Goal: Obtain resource: Download file/media

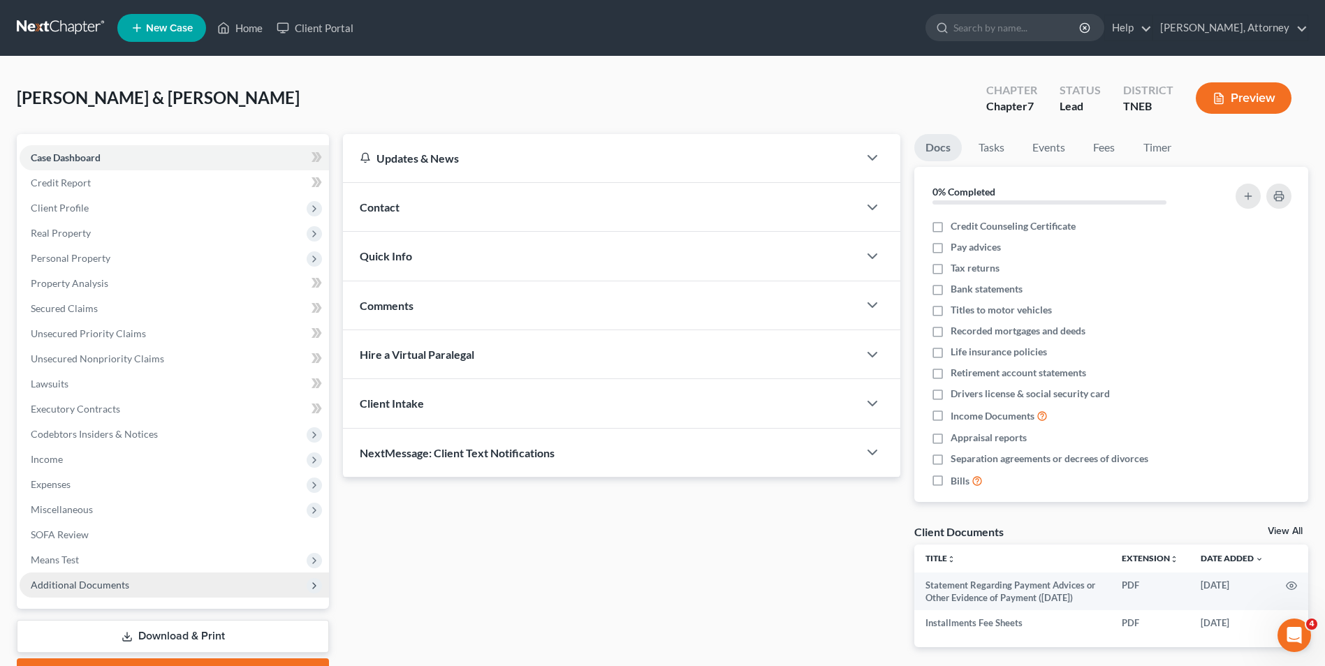
click at [73, 581] on span "Additional Documents" at bounding box center [80, 585] width 98 height 12
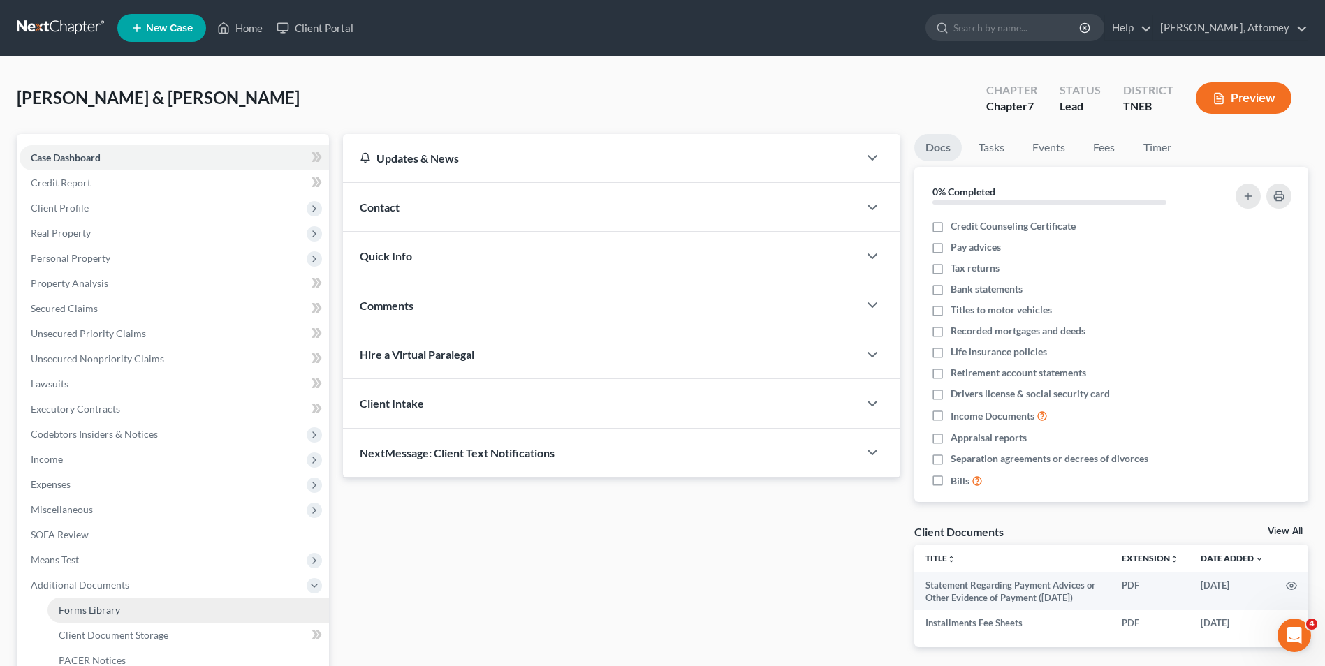
click at [88, 606] on span "Forms Library" at bounding box center [89, 610] width 61 height 12
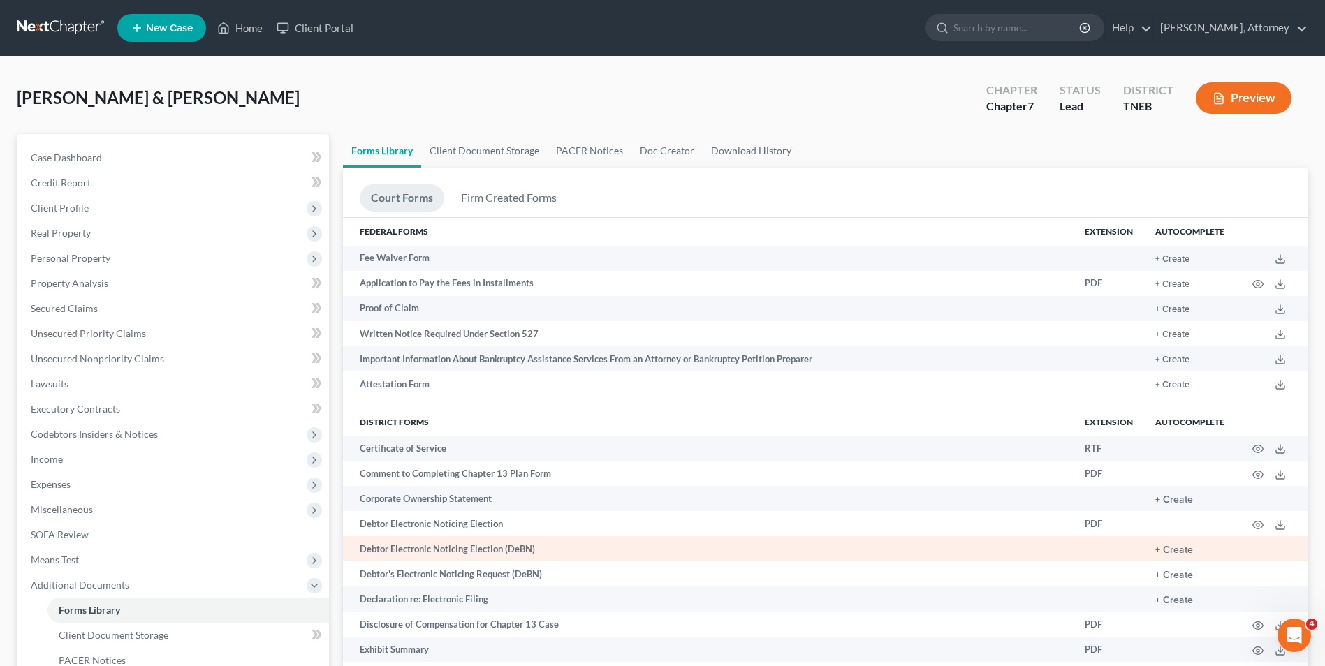
scroll to position [28, 0]
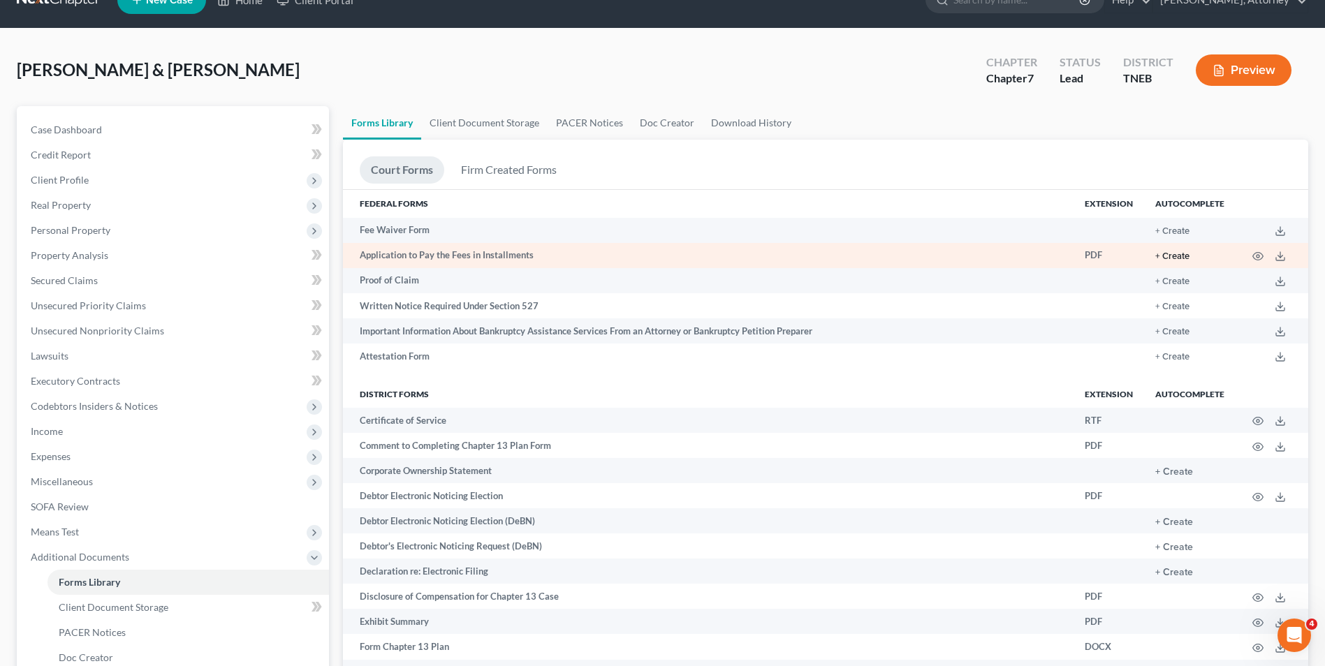
click at [1187, 259] on button "+ Create" at bounding box center [1172, 256] width 34 height 9
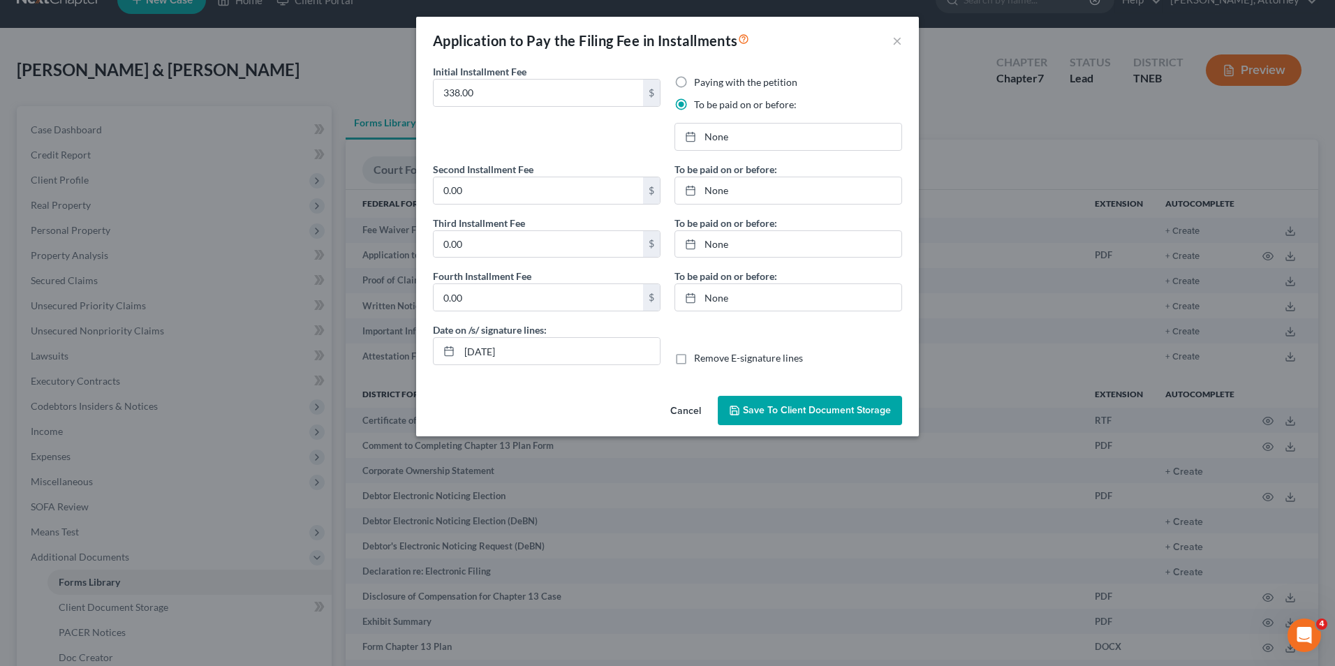
click at [781, 416] on span "Save to Client Document Storage" at bounding box center [817, 410] width 148 height 12
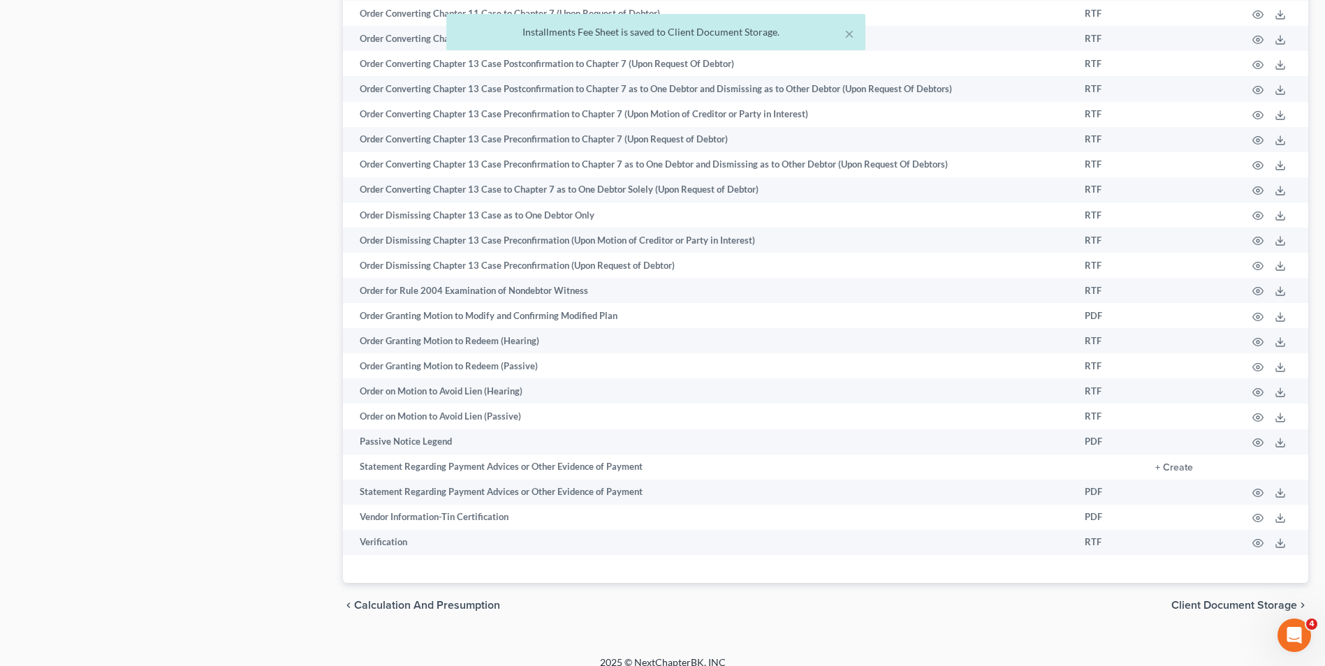
scroll to position [928, 0]
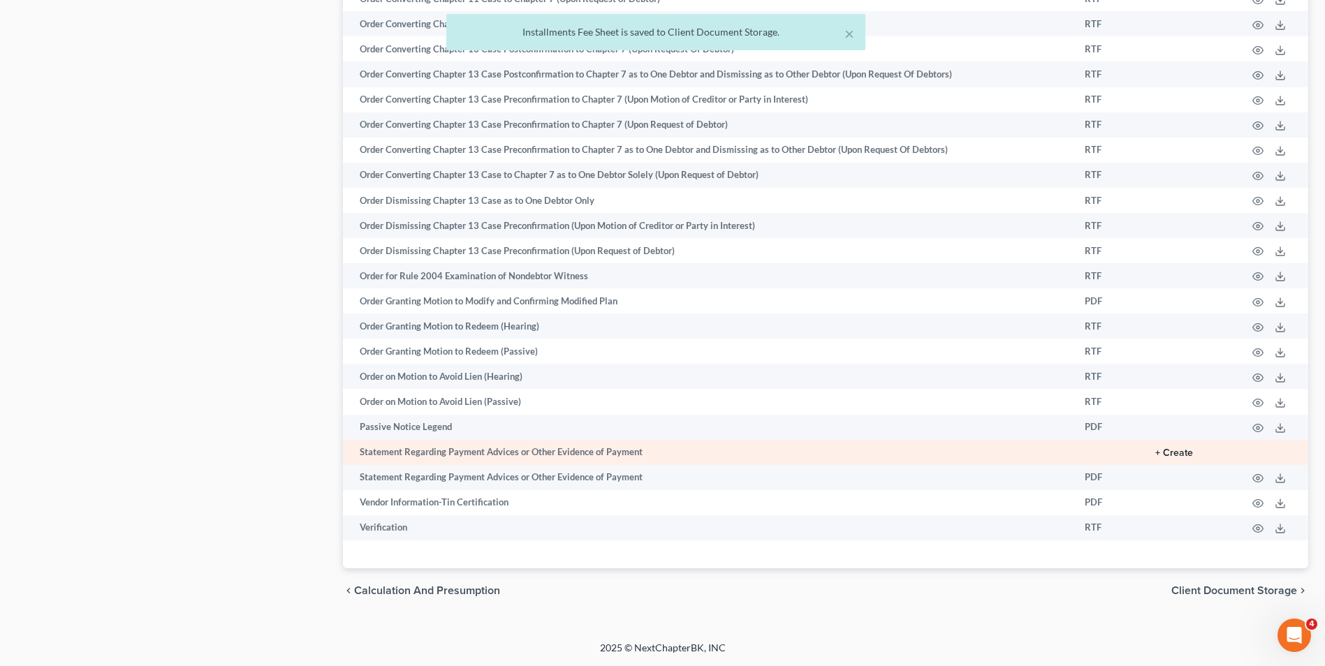
click at [1177, 451] on button "+ Create" at bounding box center [1174, 453] width 38 height 10
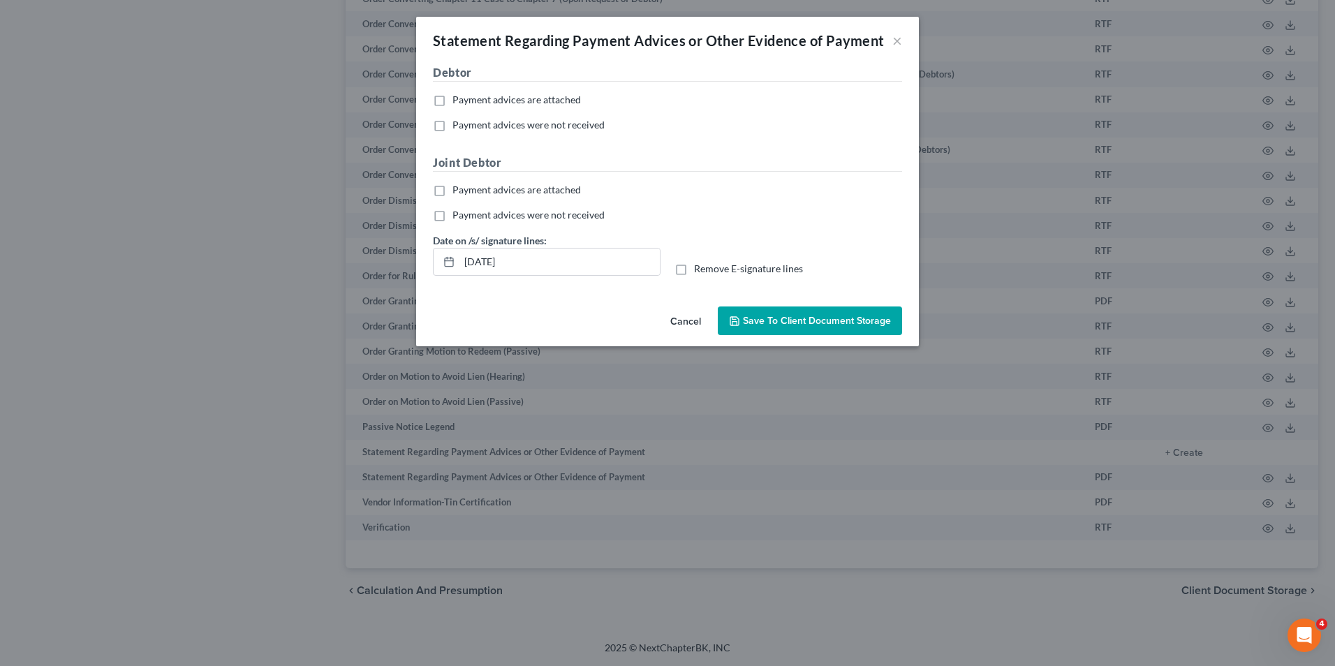
click at [453, 95] on label "Payment advices are attached" at bounding box center [517, 100] width 129 height 14
click at [458, 95] on input "Payment advices are attached" at bounding box center [462, 97] width 9 height 9
checkbox input "true"
click at [453, 212] on label "Payment advices were not received" at bounding box center [529, 215] width 152 height 14
click at [458, 212] on input "Payment advices were not received" at bounding box center [462, 212] width 9 height 9
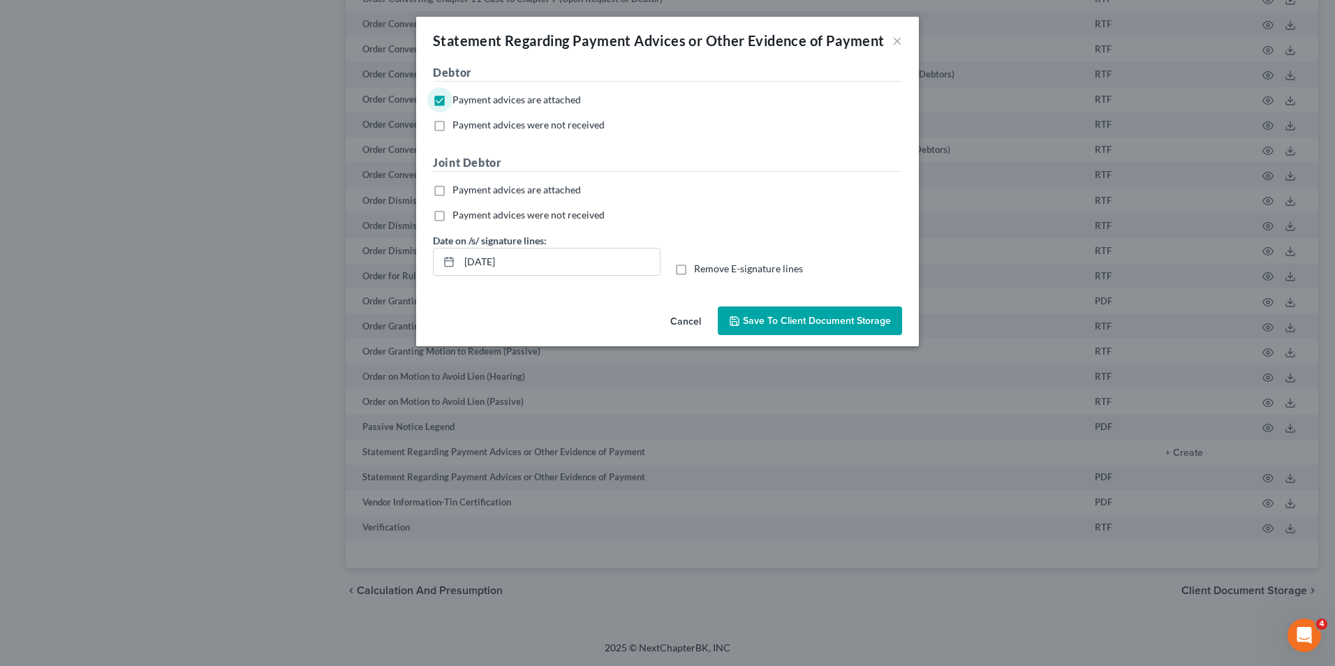
checkbox input "true"
click at [787, 316] on span "Save to Client Document Storage" at bounding box center [817, 321] width 148 height 12
click at [136, 323] on div "Statement Regarding Payment Advices or Other Evidence of Payment × No additiona…" at bounding box center [667, 333] width 1335 height 666
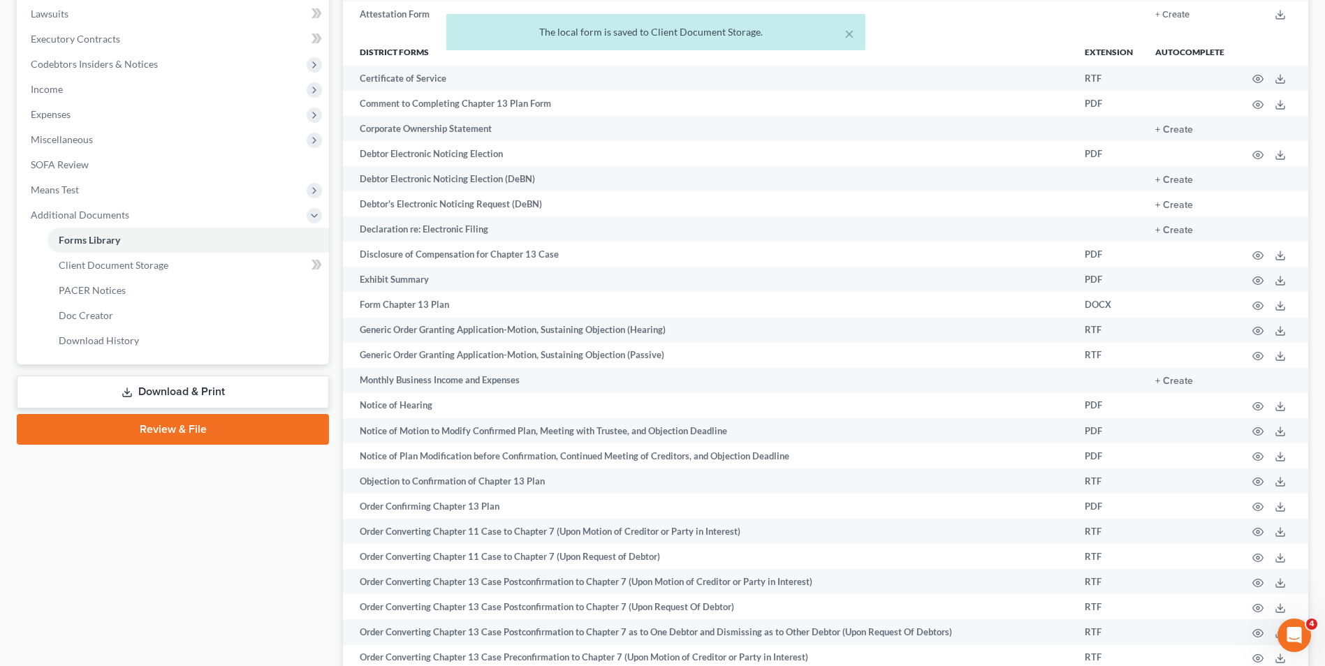
scroll to position [346, 0]
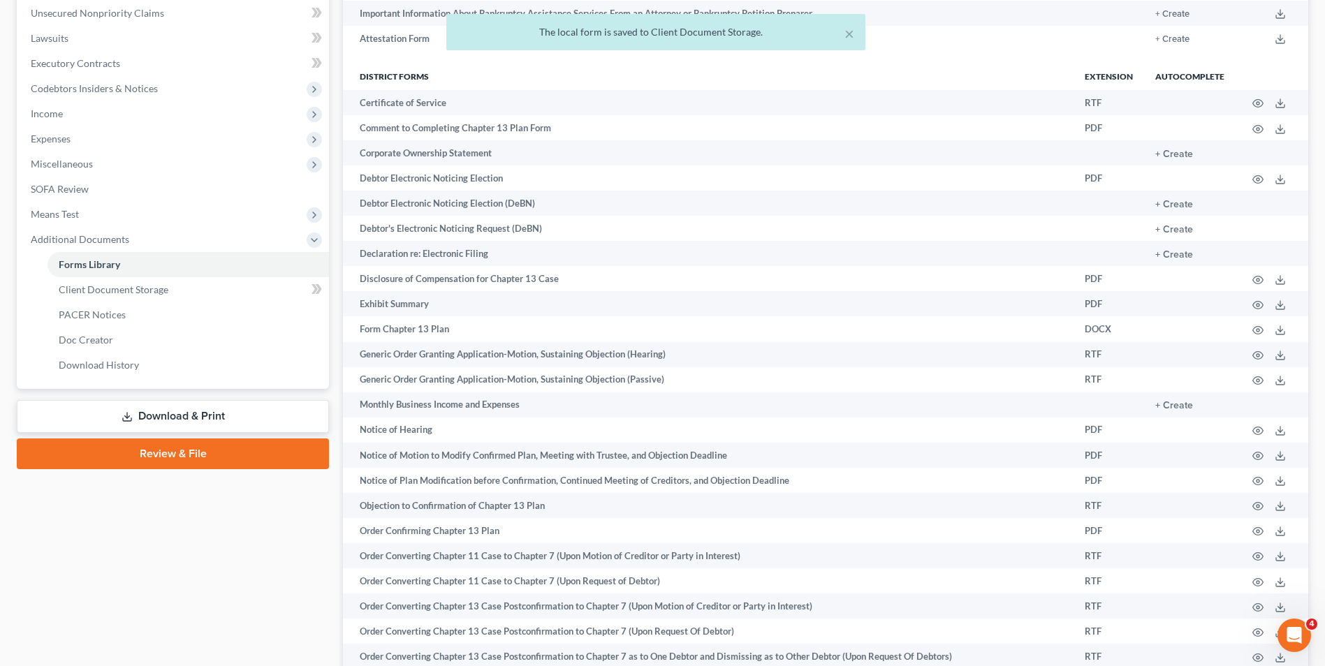
click at [184, 425] on link "Download & Print" at bounding box center [173, 416] width 312 height 33
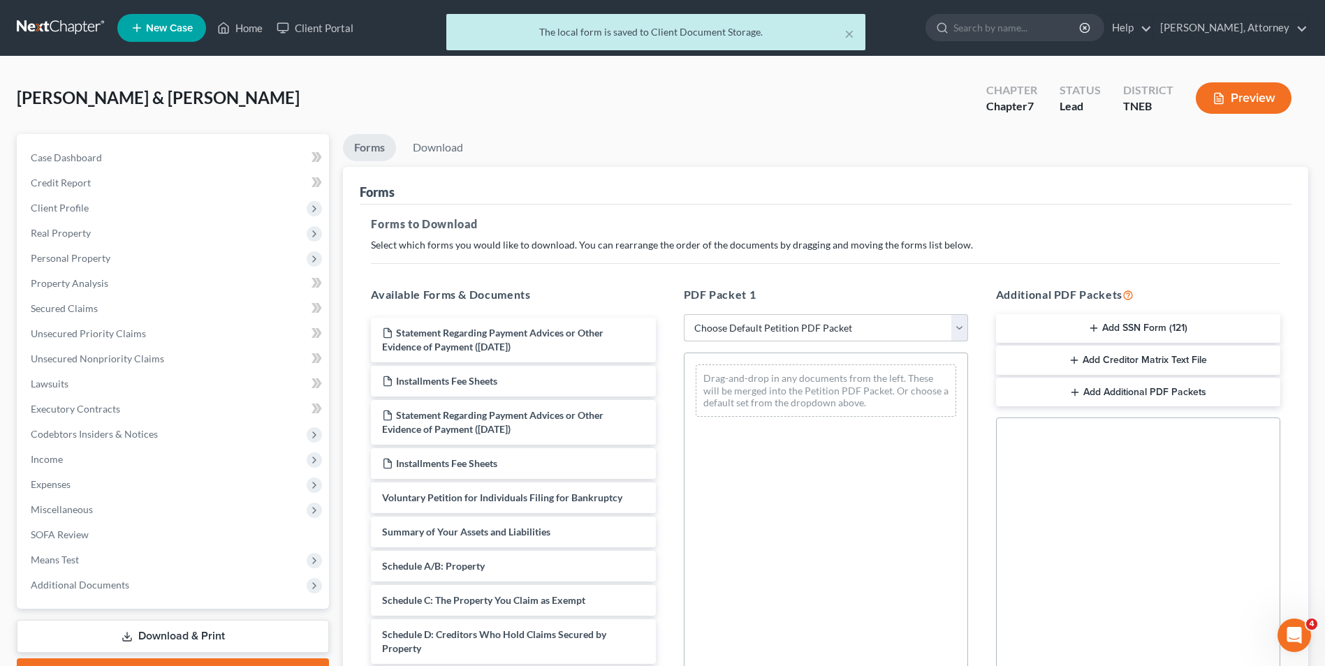
click at [800, 324] on select "Choose Default Petition PDF Packet Complete Bankruptcy Petition (all forms and …" at bounding box center [826, 328] width 284 height 28
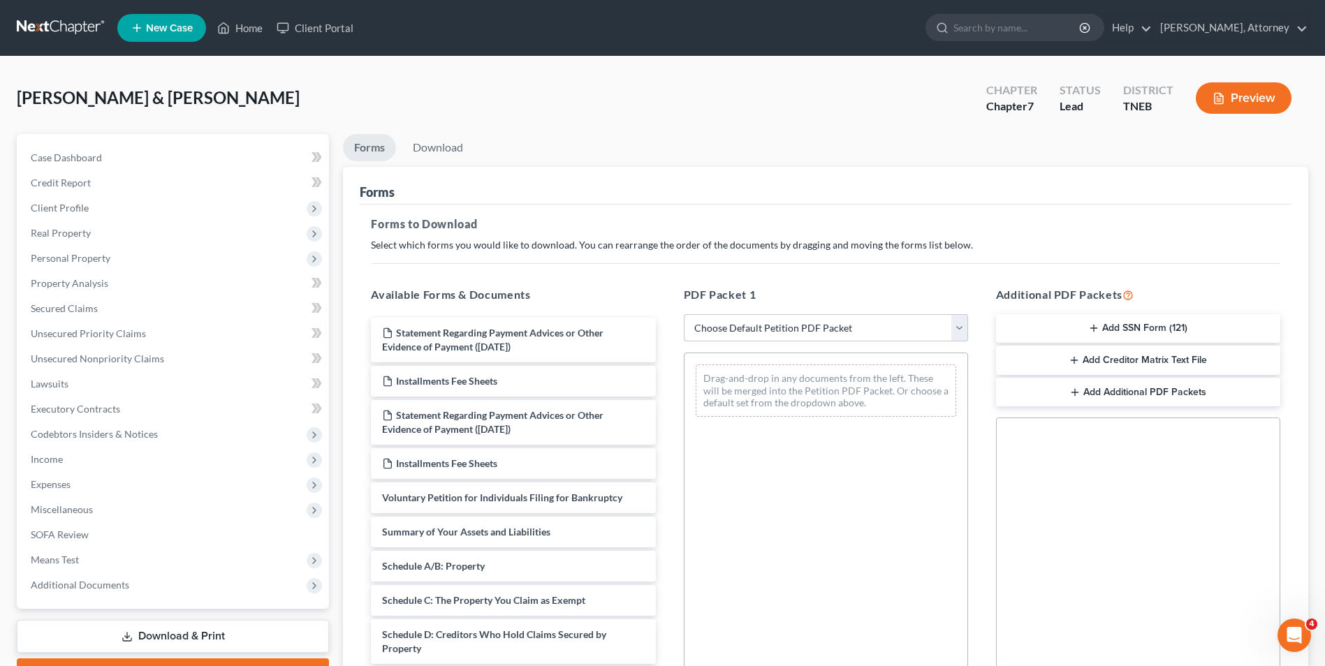
select select "0"
click at [684, 314] on select "Choose Default Petition PDF Packet Complete Bankruptcy Petition (all forms and …" at bounding box center [826, 328] width 284 height 28
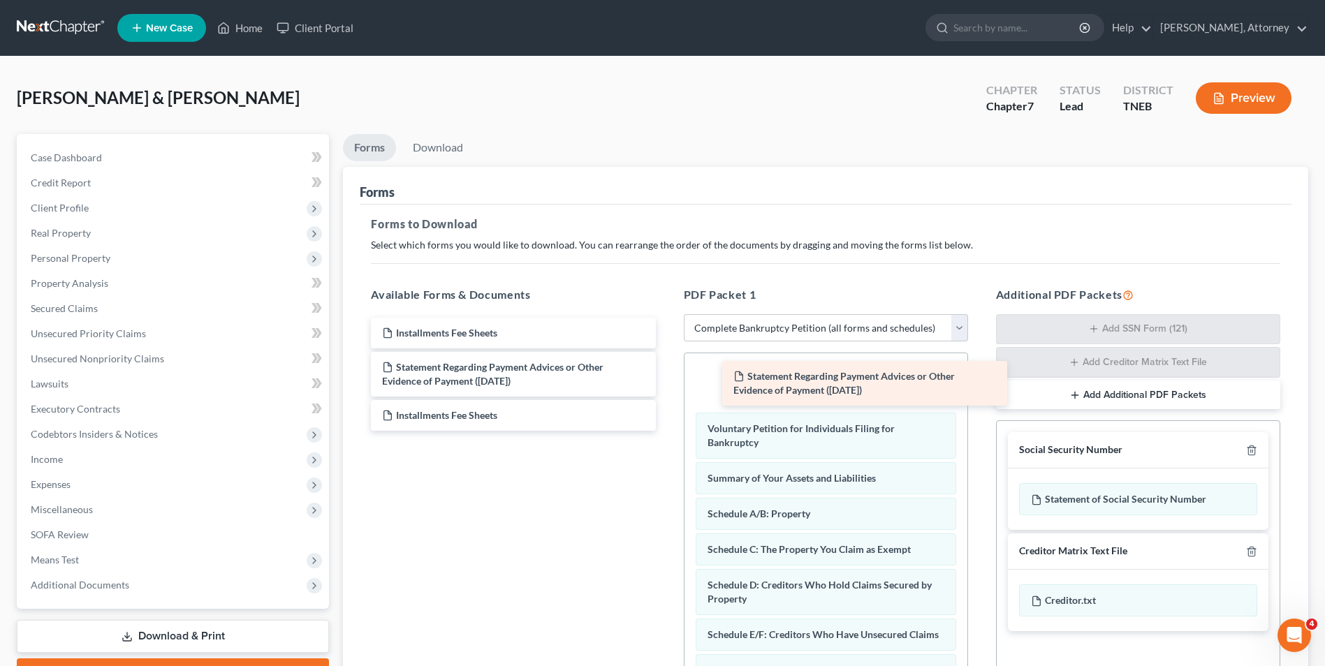
drag, startPoint x: 488, startPoint y: 340, endPoint x: 839, endPoint y: 383, distance: 353.9
click at [666, 383] on div "Statement Regarding Payment Advices or Other Evidence of Payment ([DATE]) State…" at bounding box center [513, 374] width 307 height 113
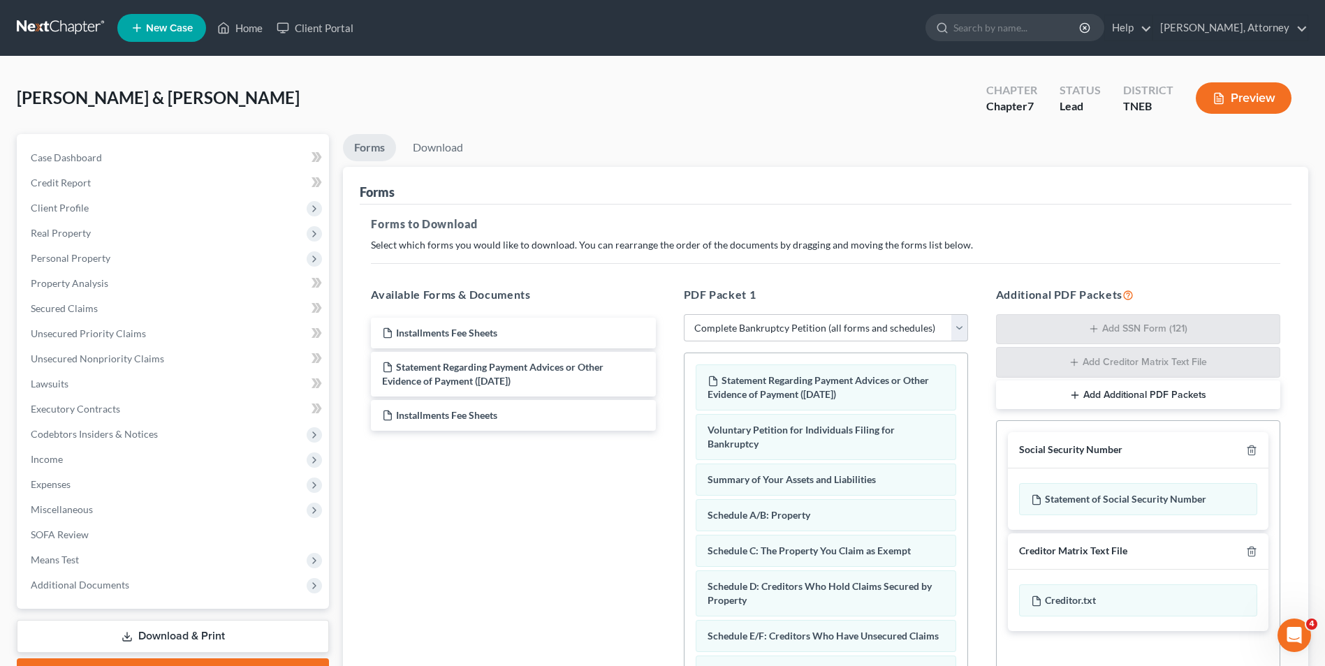
click at [839, 383] on span "Statement Regarding Payment Advices or Other Evidence of Payment ([DATE])" at bounding box center [818, 387] width 221 height 26
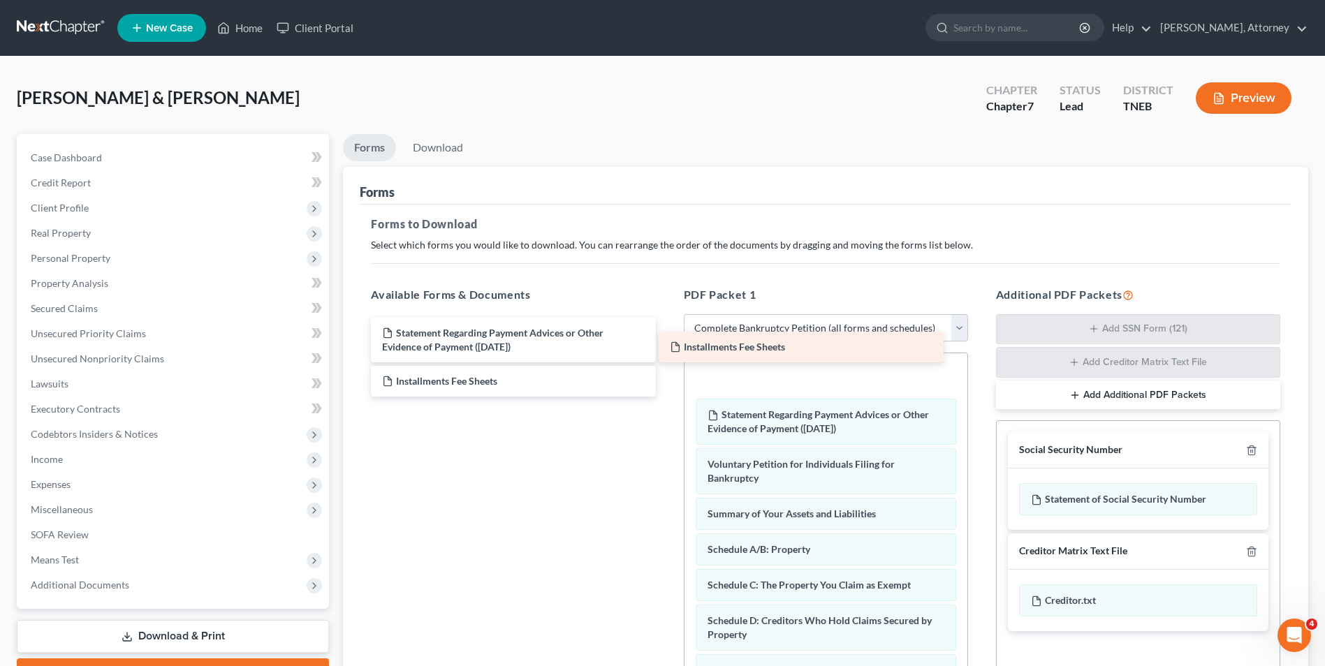
drag, startPoint x: 460, startPoint y: 323, endPoint x: 743, endPoint y: 337, distance: 283.2
click at [666, 337] on div "Installments Fee Sheets Installments Fee Sheets Statement Regarding Payment Adv…" at bounding box center [513, 357] width 307 height 79
click at [987, 397] on div "Additional PDF Packets Add SSN Form (121) Add Creditor Matrix Text File Add Add…" at bounding box center [1138, 512] width 312 height 475
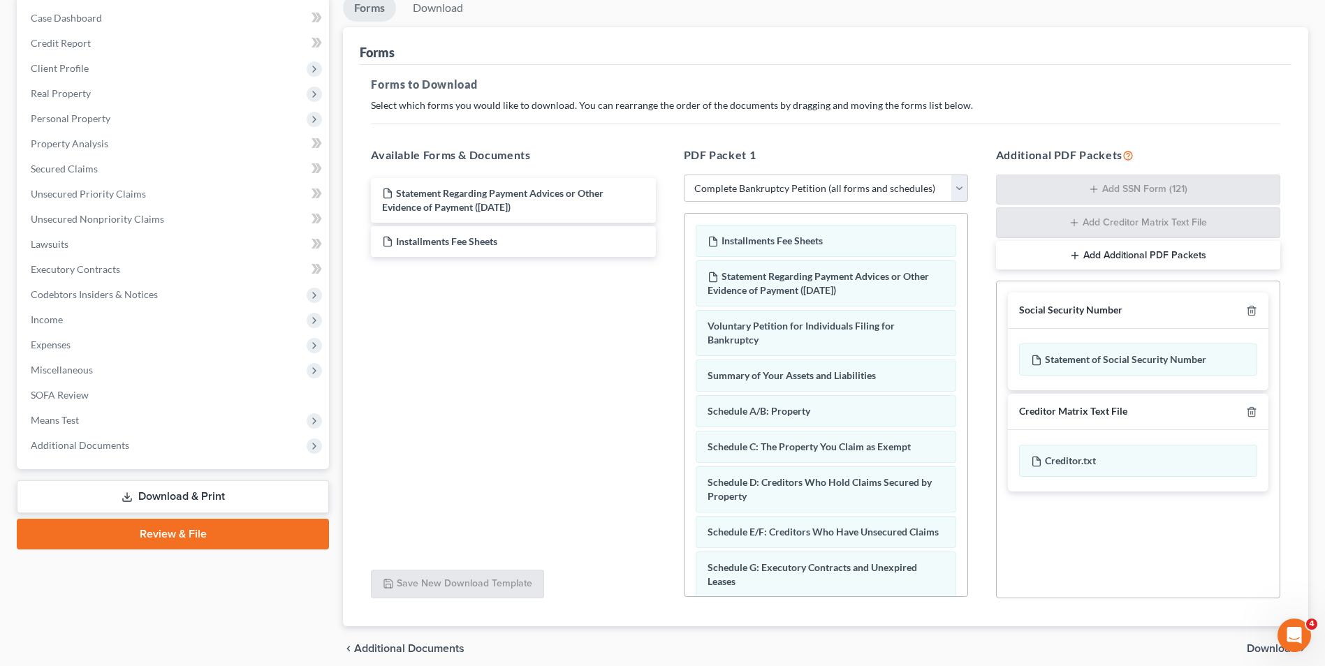
scroll to position [530, 0]
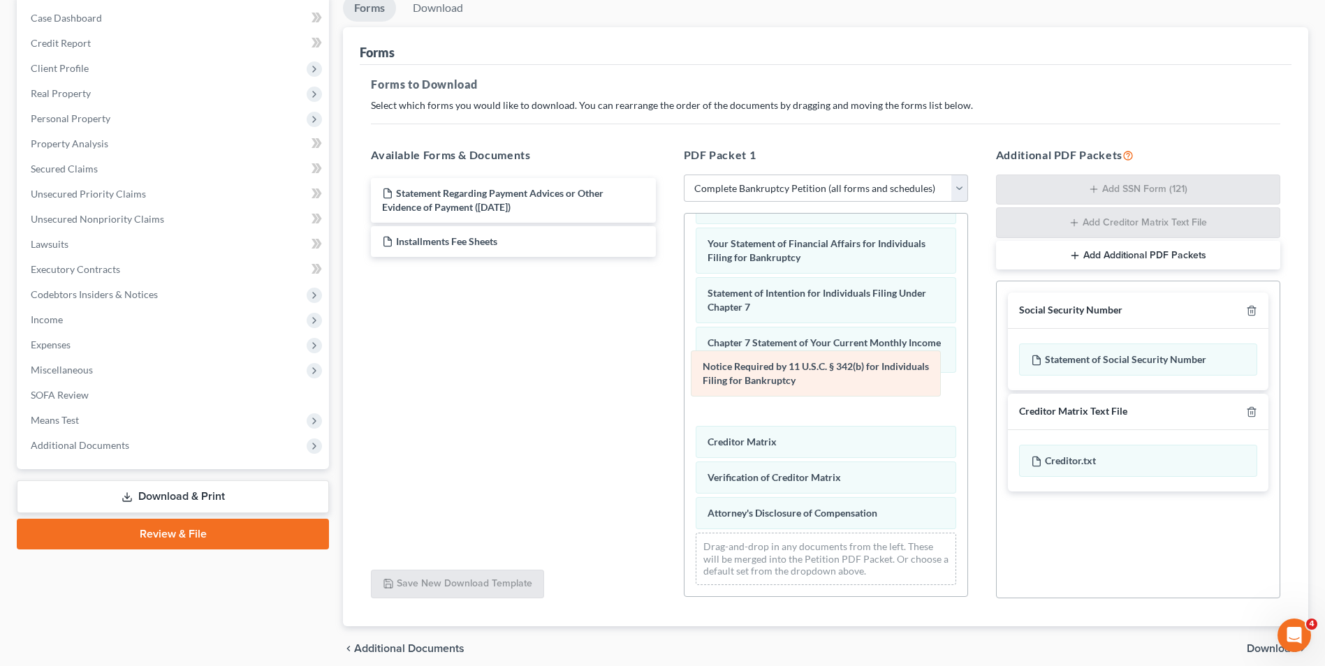
drag, startPoint x: 777, startPoint y: 467, endPoint x: 772, endPoint y: 370, distance: 96.5
click at [772, 370] on div "Notice Required by 11 U.S.C. § 342(b) for Individuals Filing for Bankruptcy Ins…" at bounding box center [825, 147] width 283 height 899
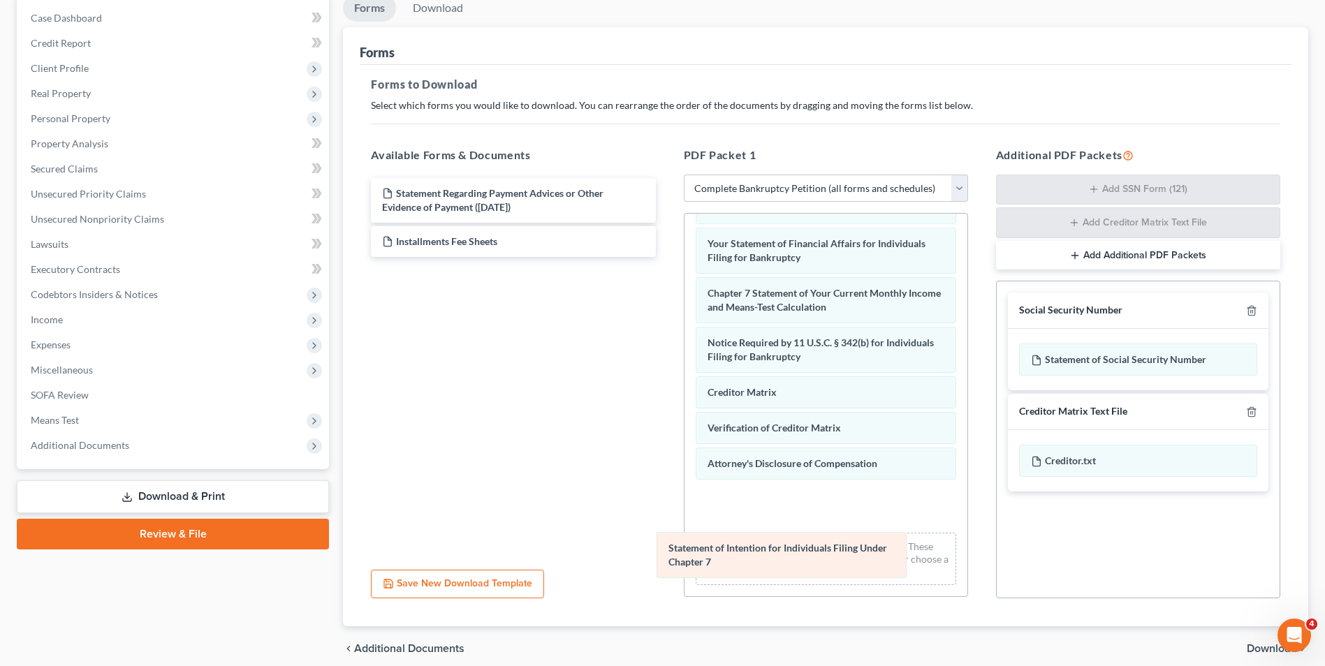
drag, startPoint x: 788, startPoint y: 297, endPoint x: 749, endPoint y: 552, distance: 257.9
click at [749, 552] on div "Statement of Intention for Individuals Filing Under Chapter 7 Installments Fee …" at bounding box center [825, 147] width 283 height 899
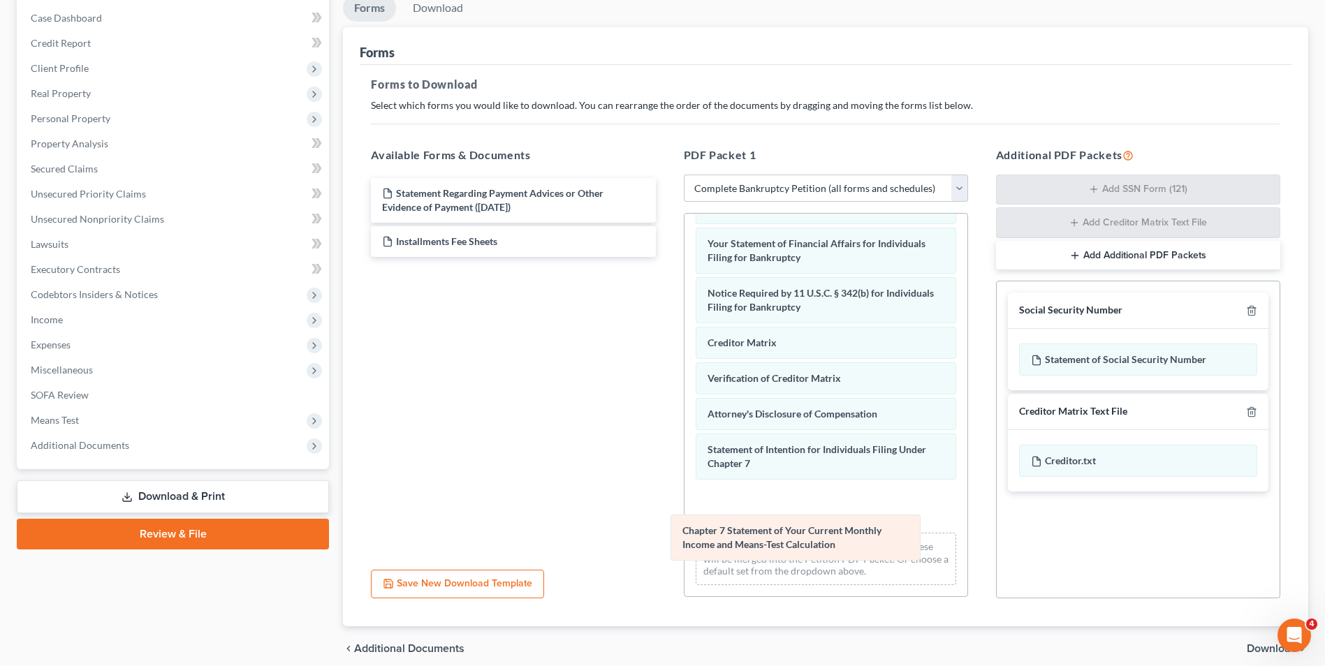
drag, startPoint x: 786, startPoint y: 304, endPoint x: 761, endPoint y: 541, distance: 238.8
click at [761, 541] on div "Chapter 7 Statement of Your Current Monthly Income and Means-Test Calculation I…" at bounding box center [825, 147] width 283 height 899
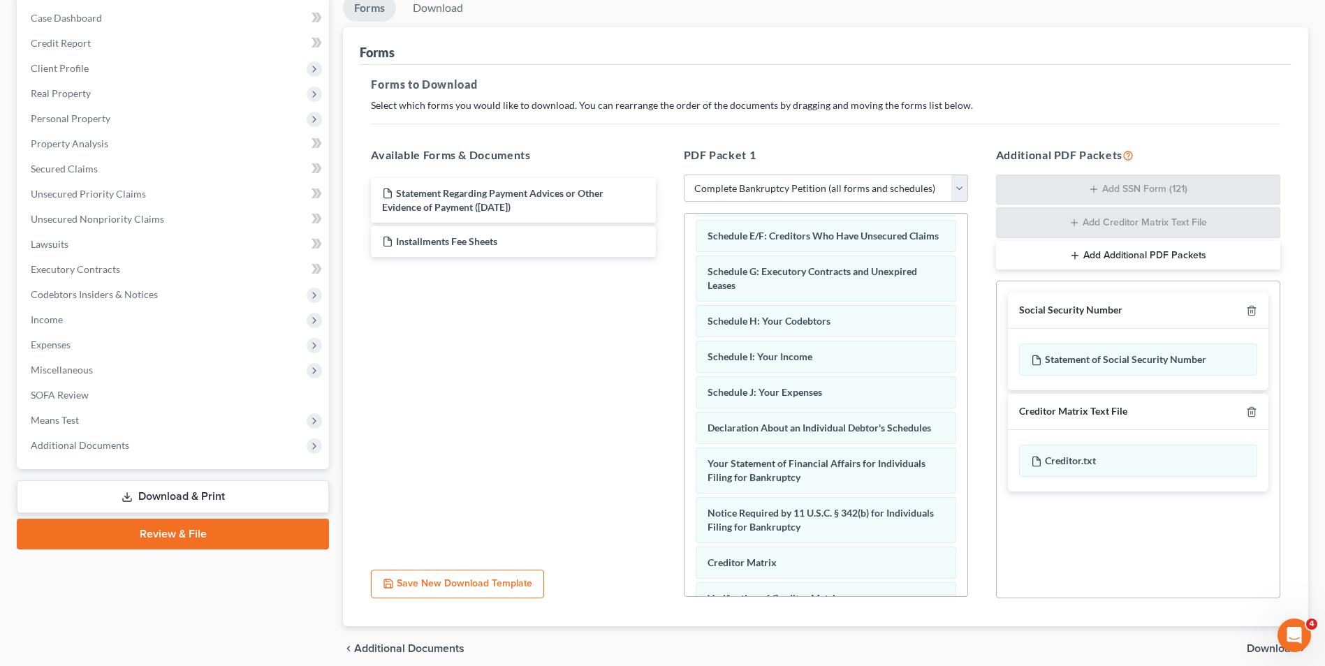
scroll to position [294, 0]
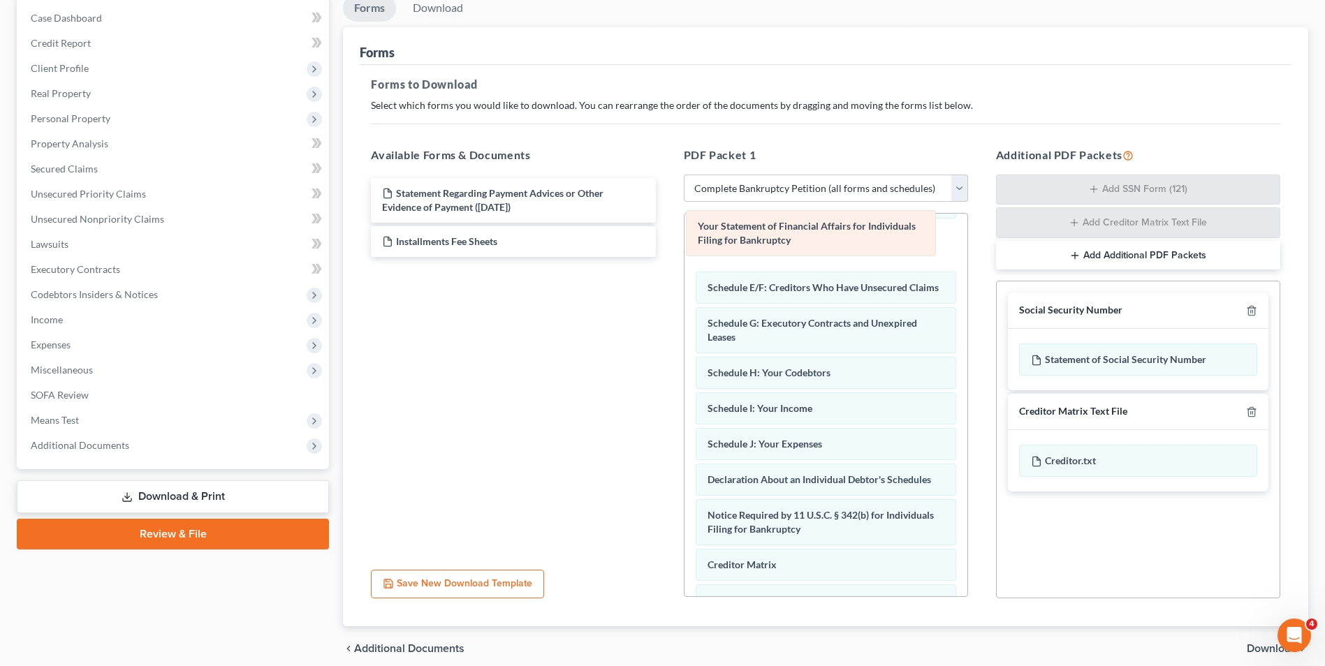
drag, startPoint x: 863, startPoint y: 491, endPoint x: 855, endPoint y: 247, distance: 244.6
click at [855, 247] on div "Your Statement of Financial Affairs for Individuals Filing for Bankruptcy Insta…" at bounding box center [825, 369] width 283 height 899
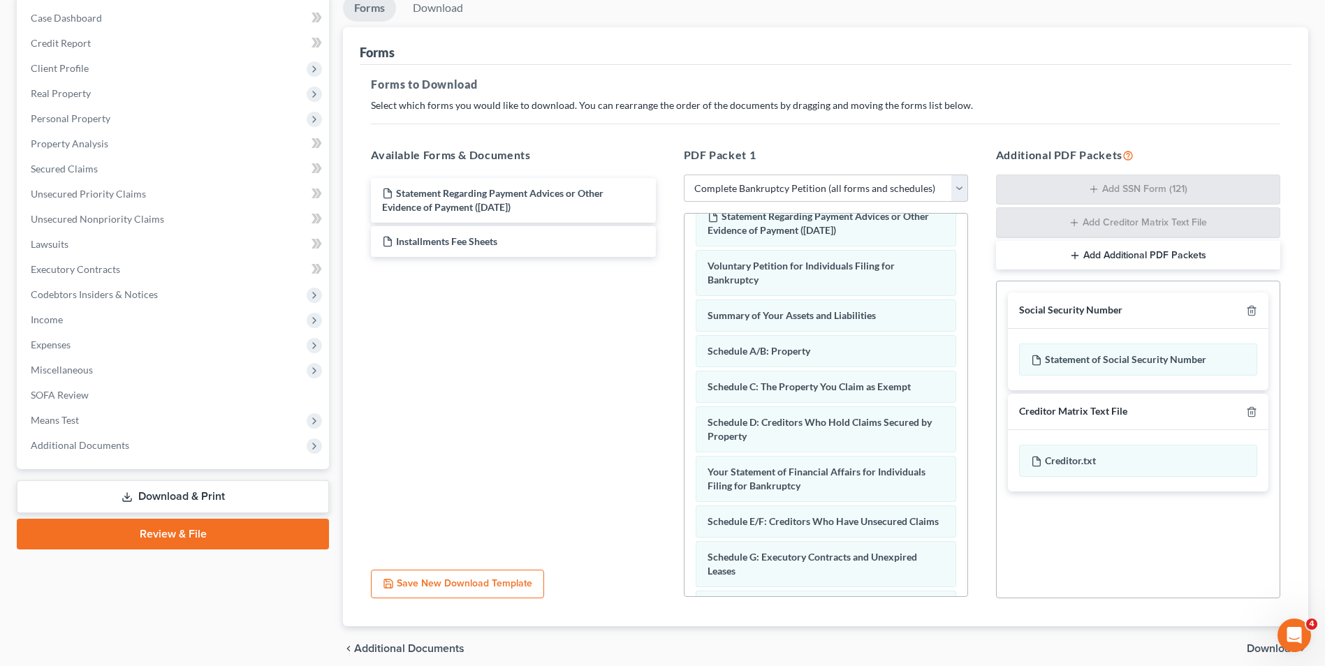
scroll to position [49, 0]
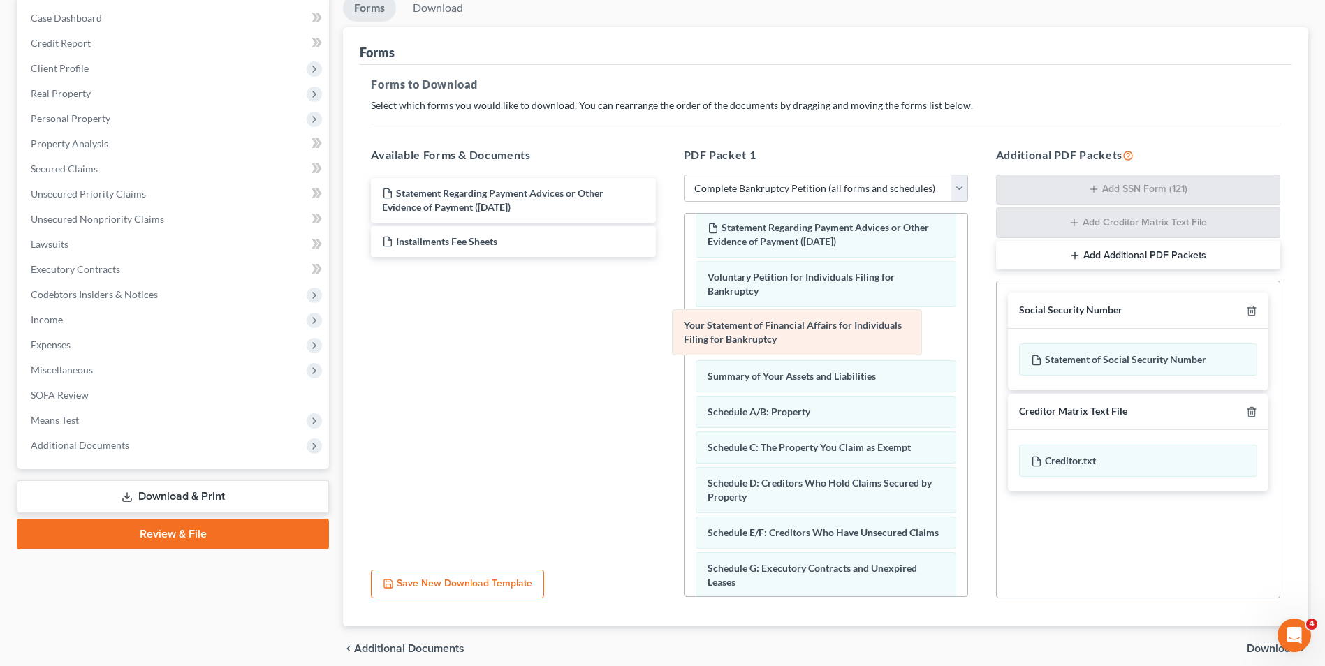
drag, startPoint x: 828, startPoint y: 497, endPoint x: 804, endPoint y: 339, distance: 159.6
click at [804, 339] on div "Your Statement of Financial Affairs for Individuals Filing for Bankruptcy Insta…" at bounding box center [825, 614] width 283 height 899
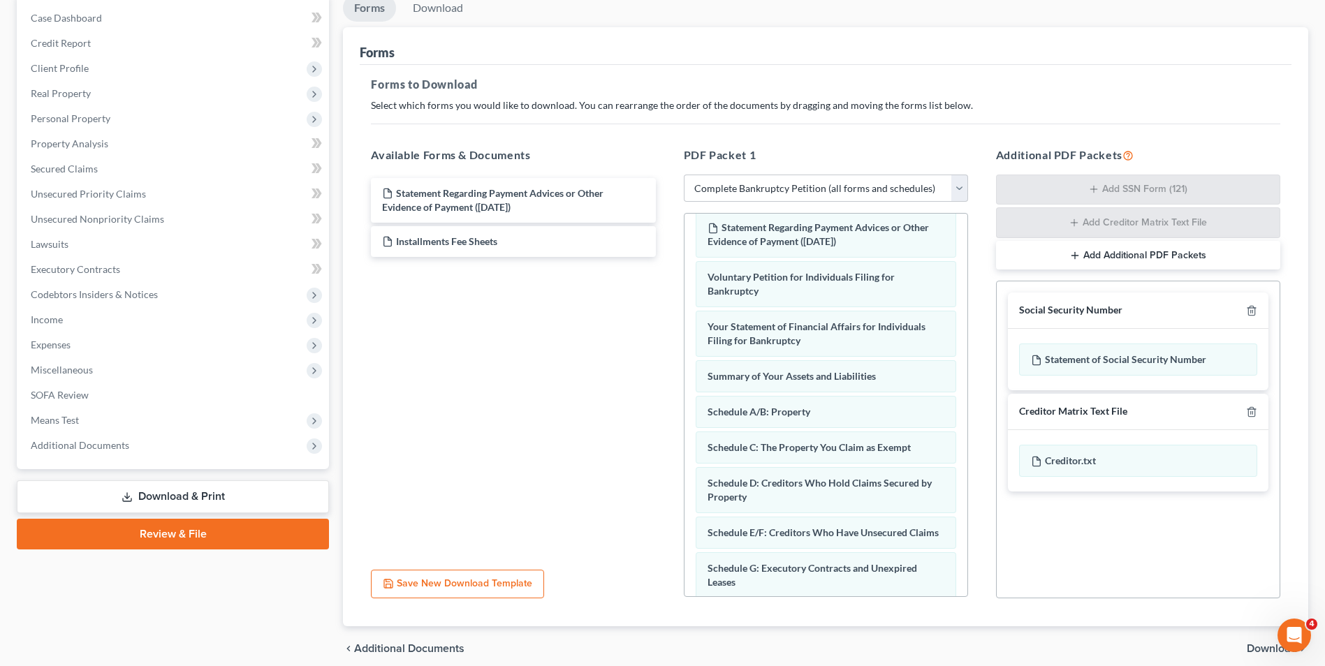
click at [1266, 651] on span "Download" at bounding box center [1272, 648] width 50 height 11
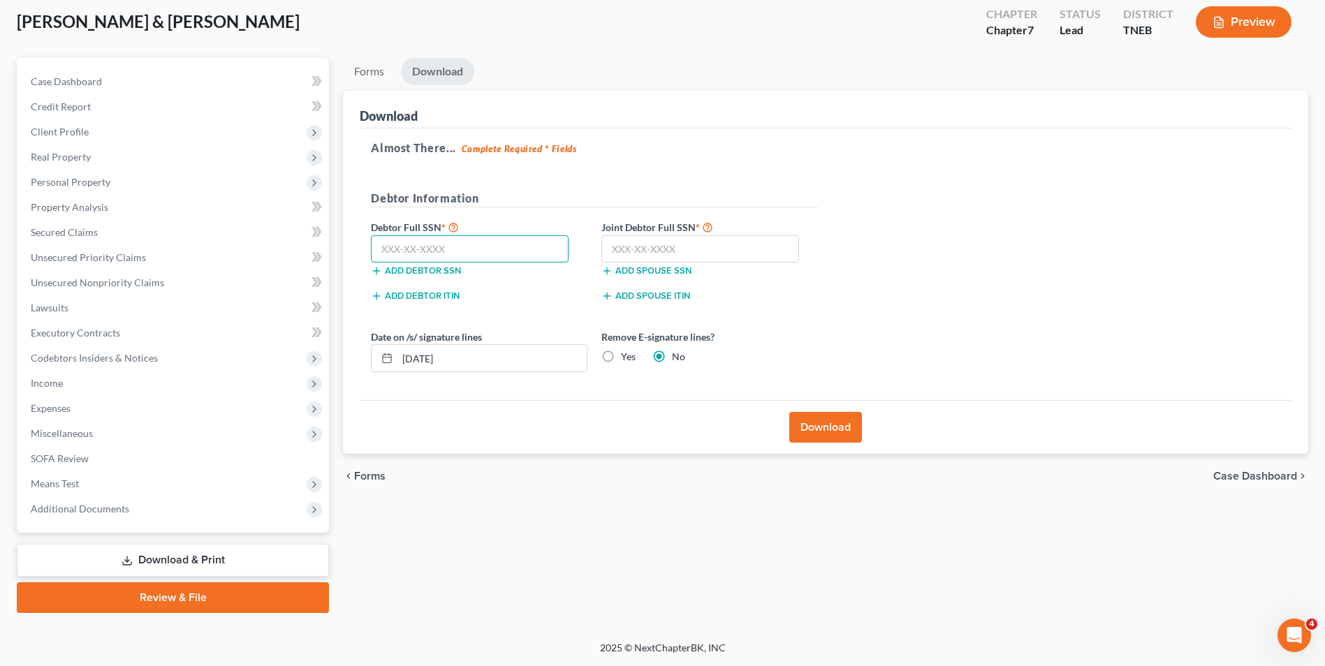
click at [487, 250] on input "text" at bounding box center [470, 249] width 198 height 28
type input "547-59-0863"
click at [657, 247] on input "text" at bounding box center [700, 249] width 198 height 28
type input "527-08-7571"
click at [849, 428] on button "Download" at bounding box center [825, 427] width 73 height 31
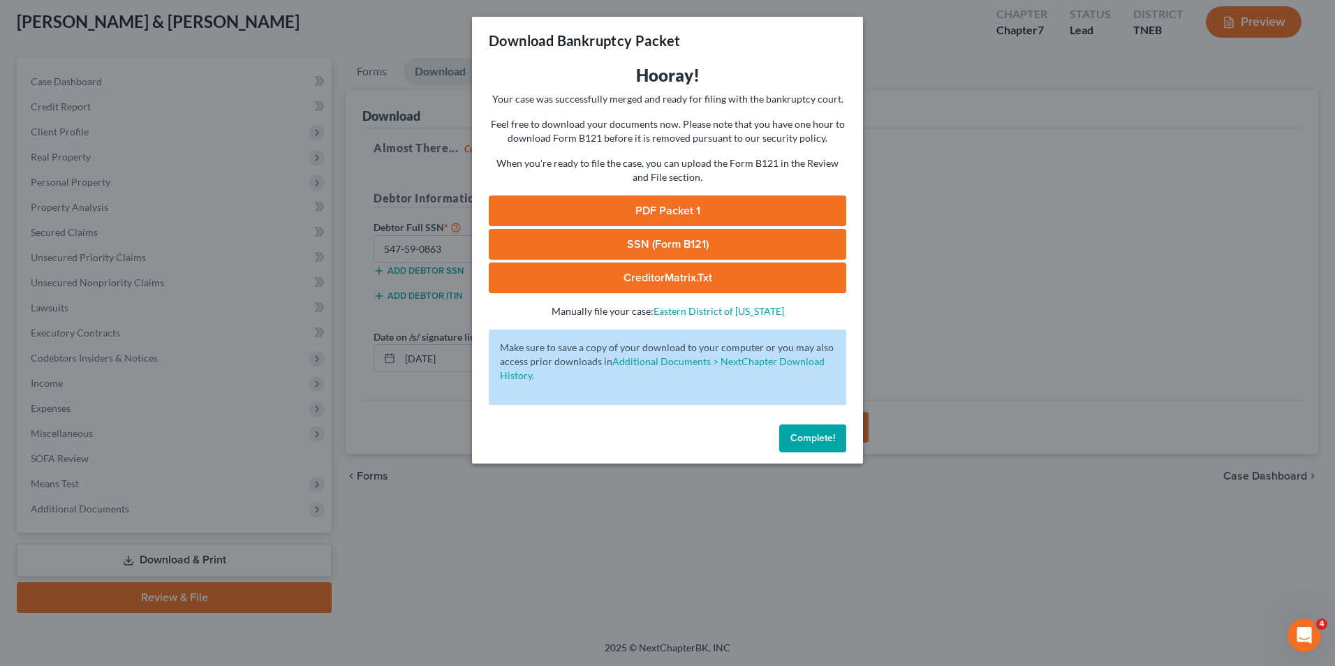
click at [694, 211] on link "PDF Packet 1" at bounding box center [668, 211] width 358 height 31
click at [689, 252] on link "SSN (Form B121)" at bounding box center [668, 244] width 358 height 31
click at [712, 270] on link "CreditorMatrix.txt" at bounding box center [668, 278] width 358 height 31
